Goal: Task Accomplishment & Management: Complete application form

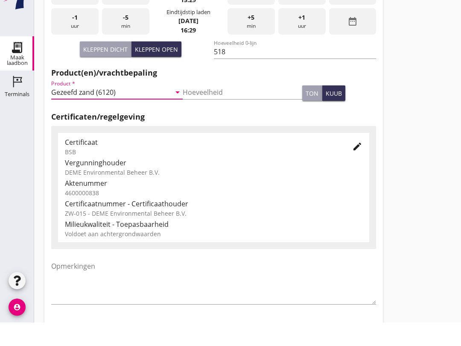
scroll to position [271, 0]
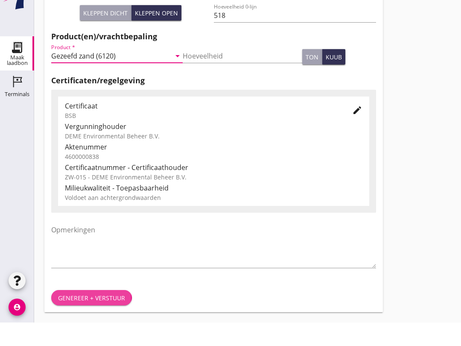
click at [87, 317] on div "Genereer + verstuur" at bounding box center [91, 321] width 67 height 9
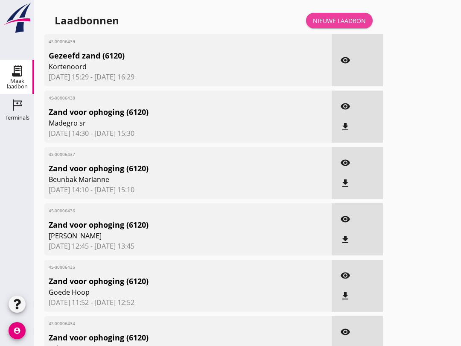
click at [348, 25] on div "Nieuwe laadbon" at bounding box center [339, 20] width 53 height 9
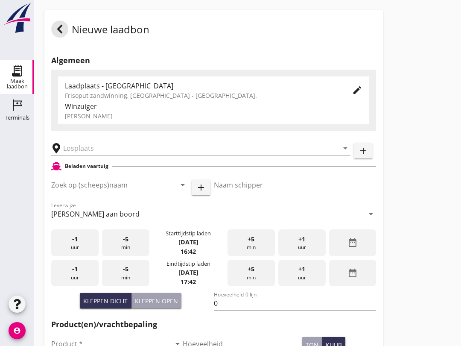
click at [66, 192] on input "Zoek op (scheeps)naam" at bounding box center [107, 185] width 113 height 14
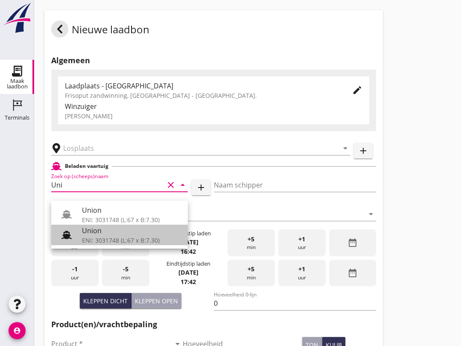
click at [120, 234] on div "Union" at bounding box center [131, 230] width 99 height 10
type input "Union"
type input "[PERSON_NAME]"
type input "480"
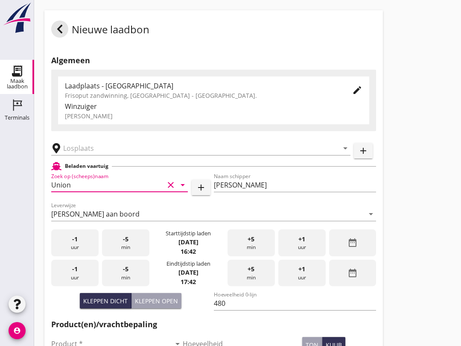
click at [99, 155] on input "text" at bounding box center [194, 148] width 263 height 14
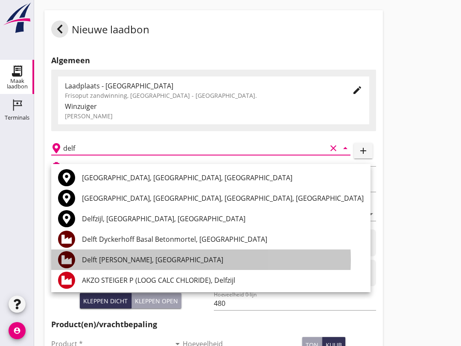
click at [151, 261] on div "Delft [PERSON_NAME], [GEOGRAPHIC_DATA]" at bounding box center [223, 259] width 282 height 10
type input "Delft [PERSON_NAME], [GEOGRAPHIC_DATA]"
